Goal: Check status

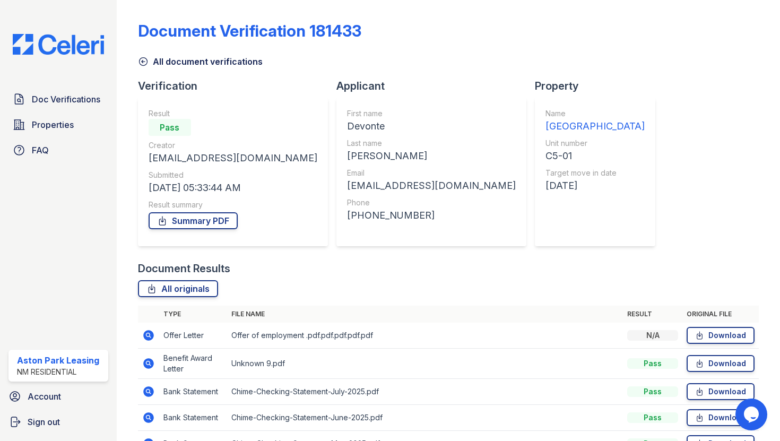
click at [146, 57] on icon at bounding box center [143, 61] width 11 height 11
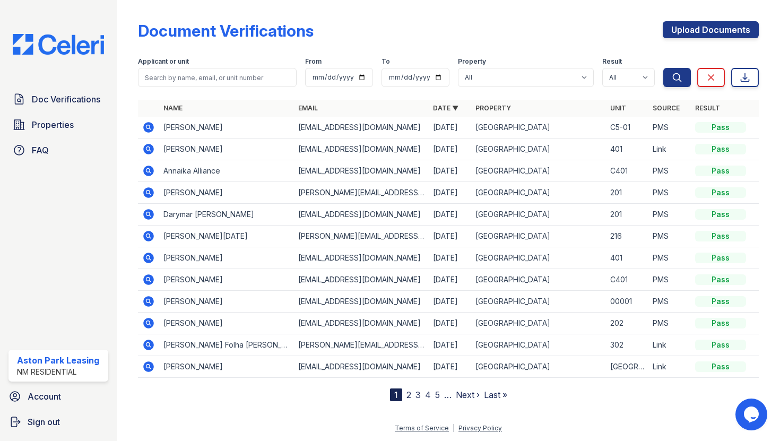
click at [173, 127] on td "[PERSON_NAME]" at bounding box center [226, 128] width 135 height 22
click at [149, 126] on icon at bounding box center [148, 126] width 3 height 3
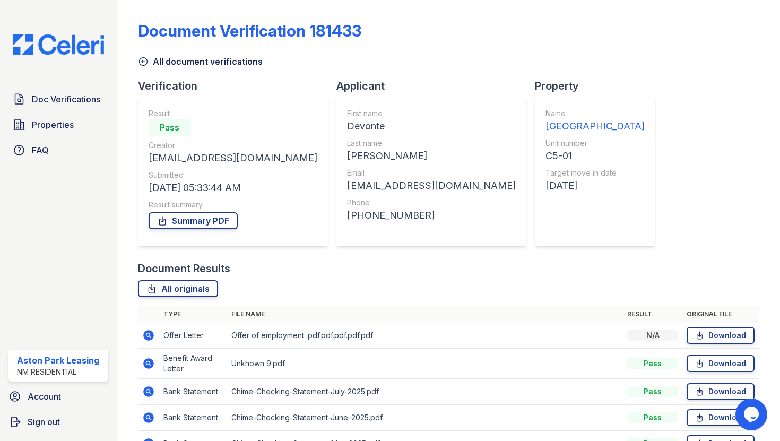
click at [142, 68] on div "Document Verification 181433 All document verifications Verification Result Pas…" at bounding box center [448, 235] width 621 height 463
click at [141, 64] on icon at bounding box center [143, 62] width 8 height 8
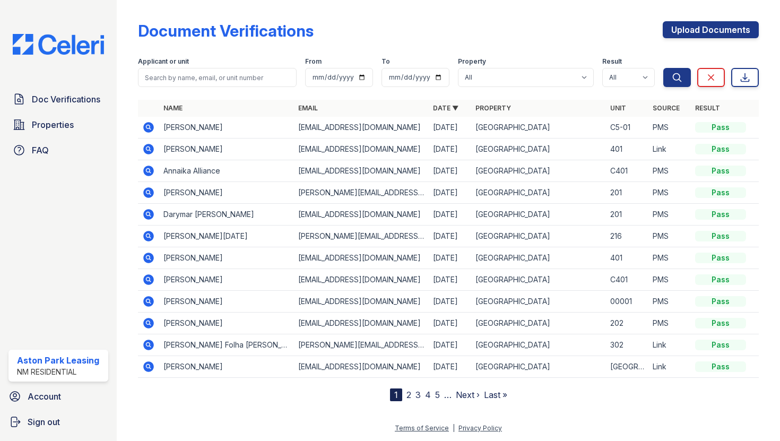
click at [166, 148] on td "[PERSON_NAME]" at bounding box center [226, 150] width 135 height 22
click at [149, 151] on icon at bounding box center [148, 149] width 11 height 11
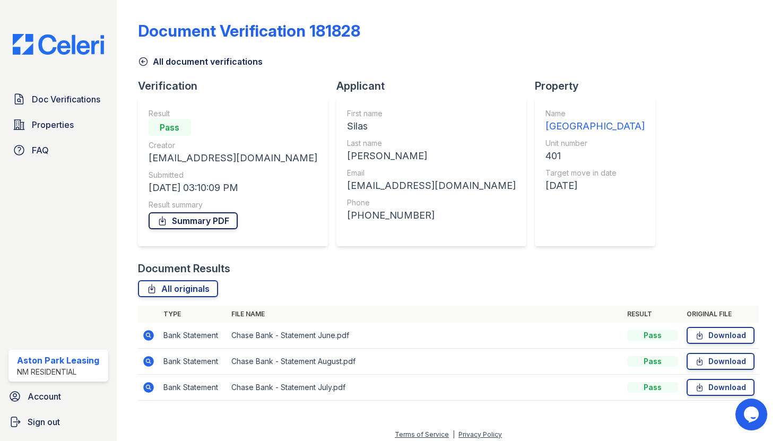
click at [176, 225] on link "Summary PDF" at bounding box center [193, 220] width 89 height 17
